Goal: Task Accomplishment & Management: Use online tool/utility

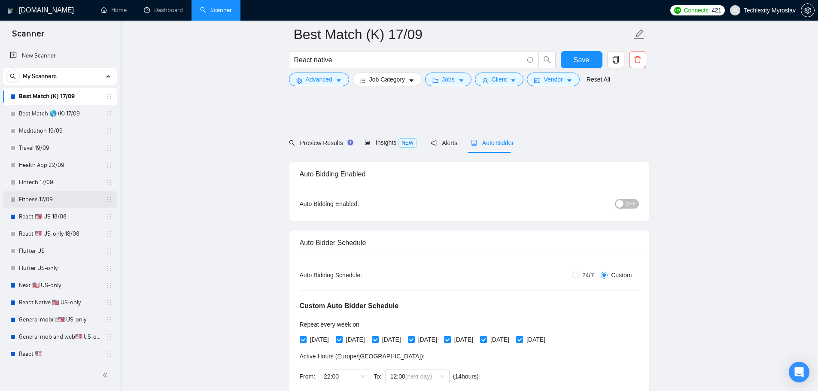
scroll to position [1073, 0]
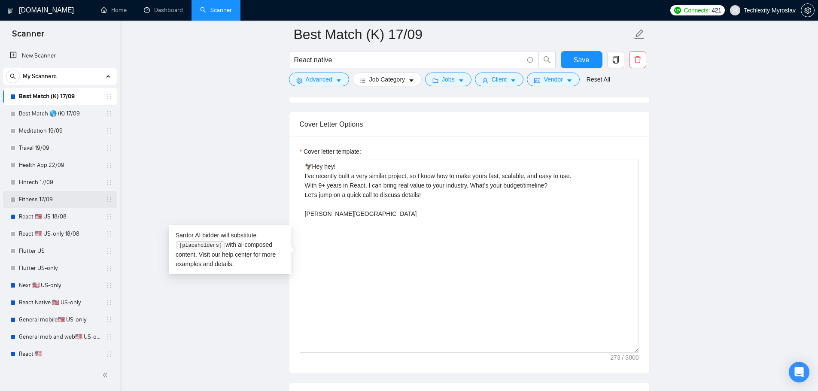
click at [38, 201] on link "Fitness 17/09" at bounding box center [60, 199] width 82 height 17
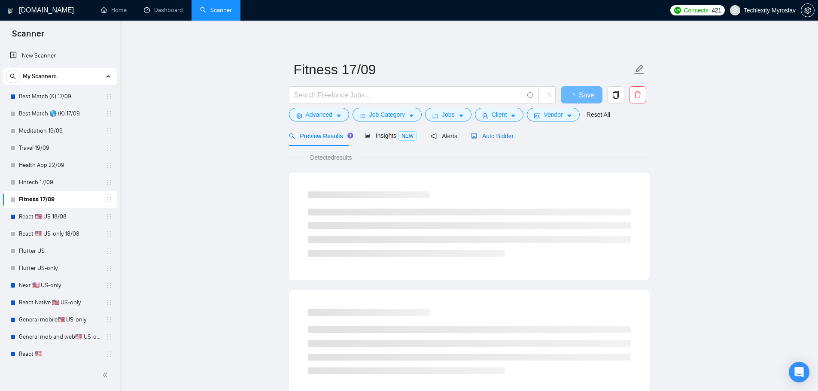
click at [501, 133] on span "Auto Bidder" at bounding box center [492, 136] width 42 height 7
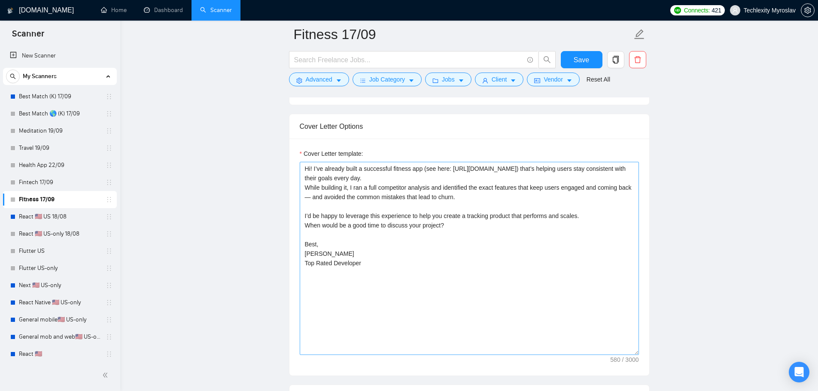
scroll to position [687, 0]
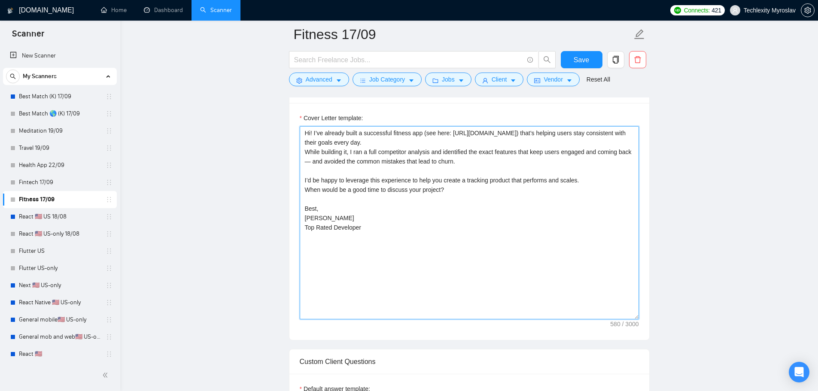
click at [423, 230] on textarea "Hi! I’ve already built a successful fitness app (see here: [URL][DOMAIN_NAME]) …" at bounding box center [469, 222] width 339 height 193
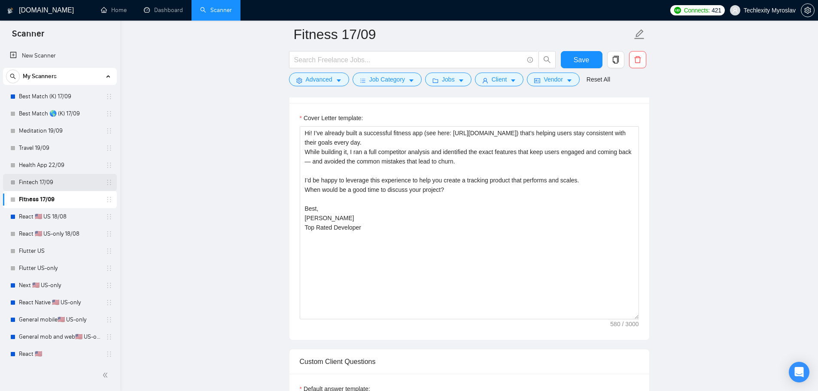
click at [41, 184] on link "Fintech 17/09" at bounding box center [60, 182] width 82 height 17
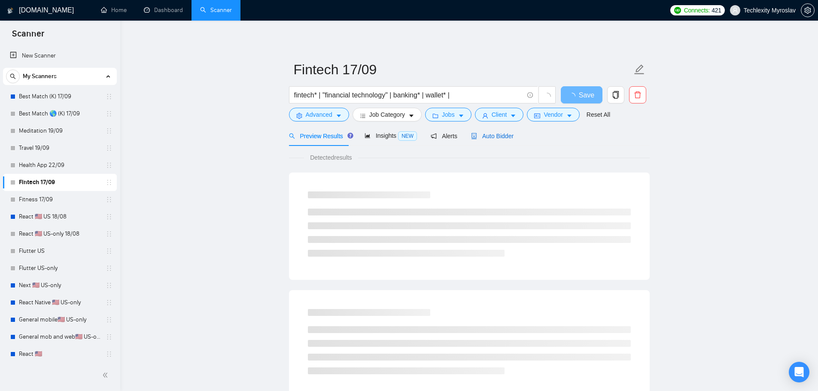
click at [493, 133] on span "Auto Bidder" at bounding box center [492, 136] width 42 height 7
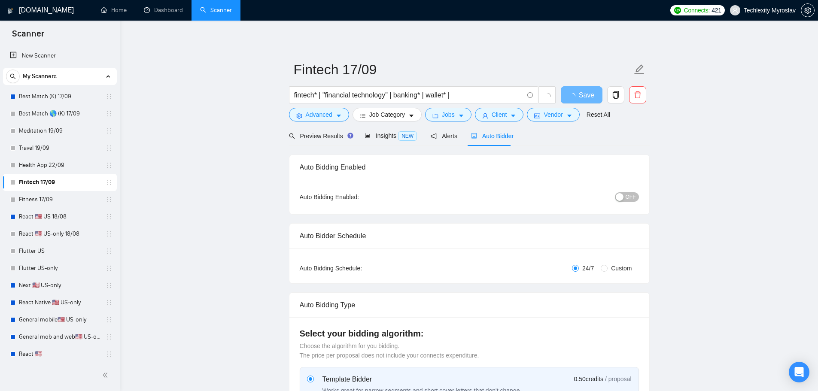
radio input "false"
radio input "true"
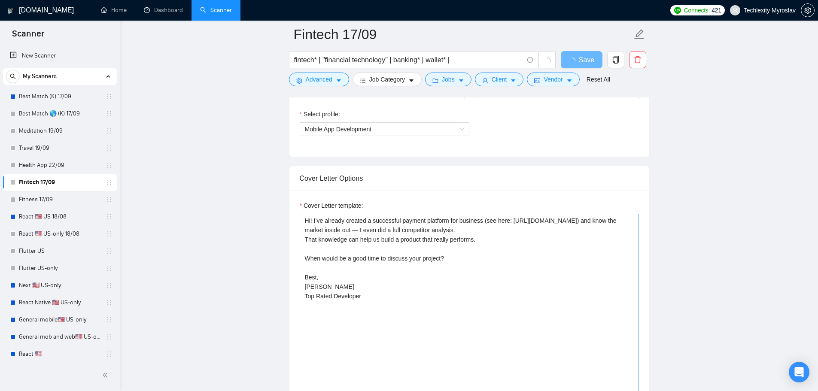
scroll to position [601, 0]
click at [447, 252] on textarea "Hi! I’ve already created a successful payment platform for business (see here: …" at bounding box center [469, 308] width 339 height 193
